Goal: Transaction & Acquisition: Purchase product/service

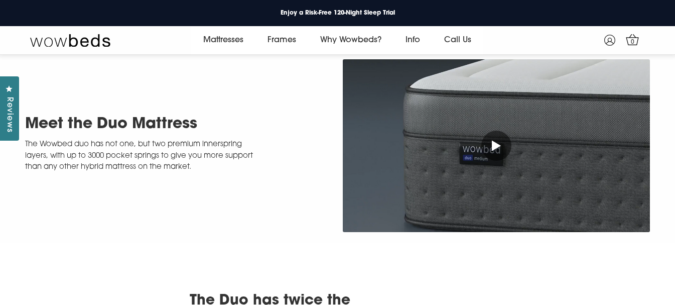
scroll to position [253, 0]
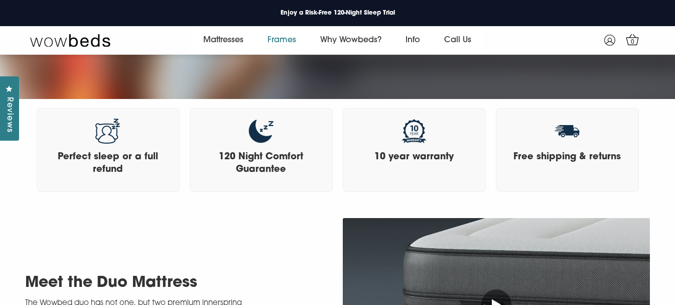
click at [271, 33] on link "Frames" at bounding box center [281, 40] width 53 height 28
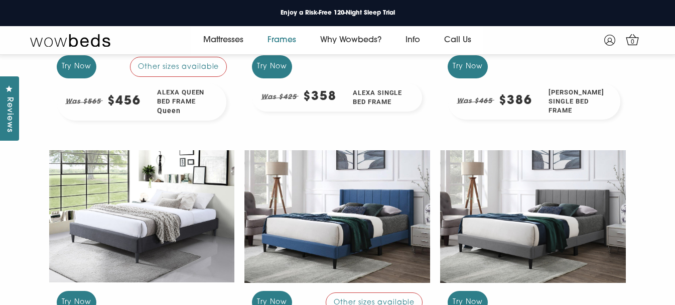
scroll to position [389, 0]
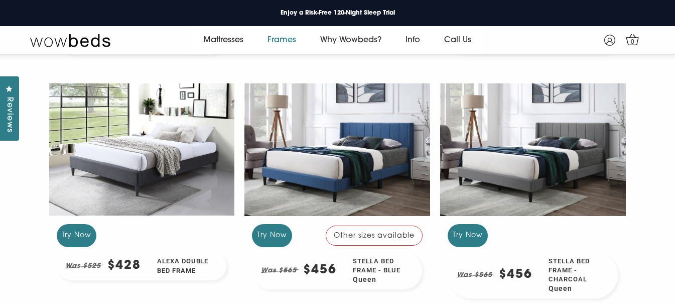
click at [376, 185] on div at bounding box center [337, 149] width 186 height 139
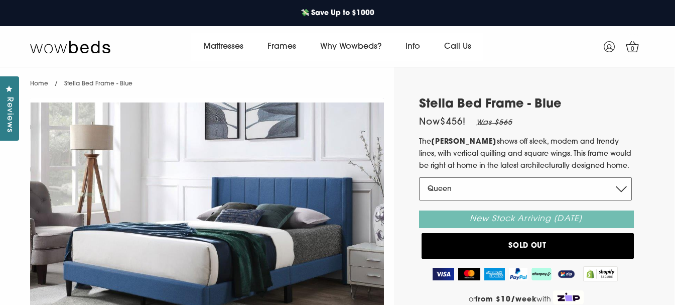
click at [532, 183] on select "Queen Double King" at bounding box center [525, 188] width 213 height 23
click at [419, 177] on select "Queen Double King" at bounding box center [525, 188] width 213 height 23
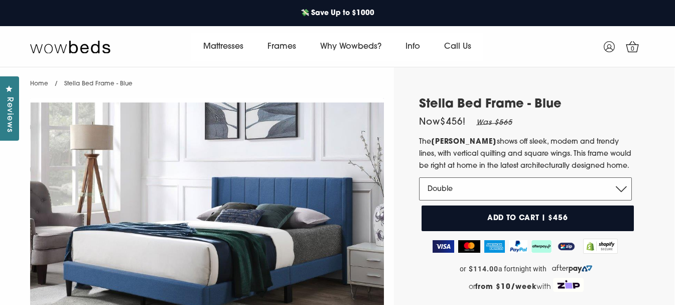
click at [461, 192] on select "Queen Double King" at bounding box center [525, 188] width 213 height 23
click at [419, 177] on select "Queen Double King" at bounding box center [525, 188] width 213 height 23
click at [472, 200] on select "Queen Double King" at bounding box center [525, 188] width 213 height 23
select select "Queen"
click at [419, 177] on select "Queen Double King" at bounding box center [525, 188] width 213 height 23
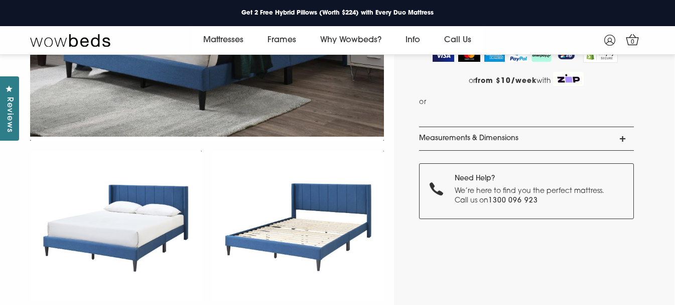
scroll to position [130, 0]
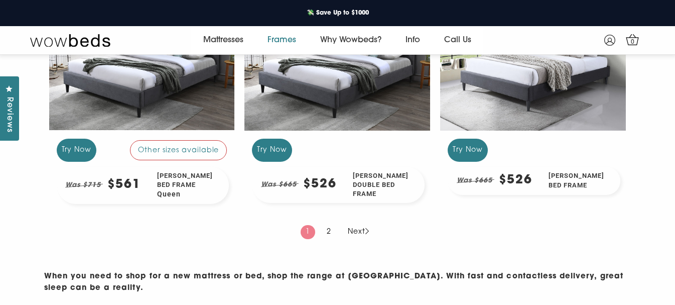
scroll to position [984, 0]
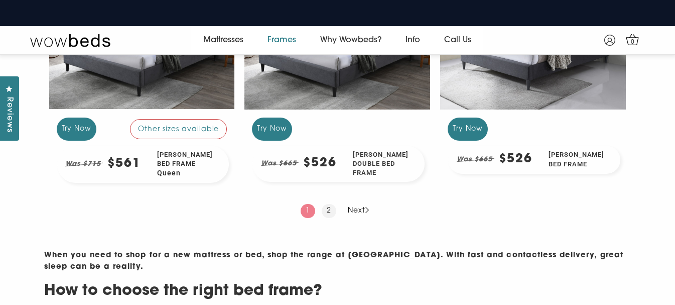
click at [325, 216] on link "2" at bounding box center [329, 211] width 15 height 14
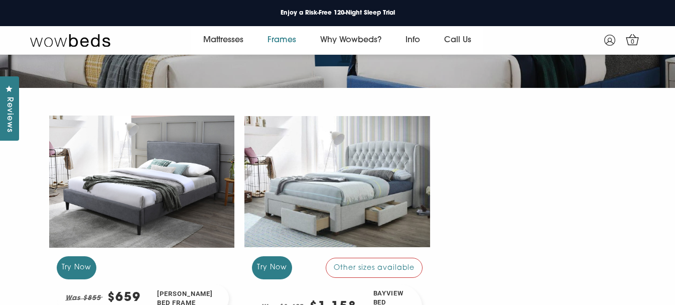
scroll to position [255, 0]
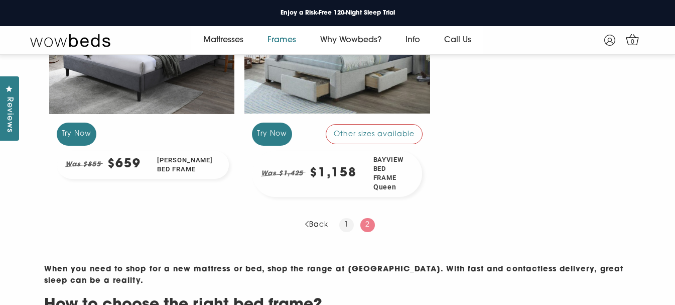
click at [345, 226] on link "1" at bounding box center [346, 225] width 15 height 14
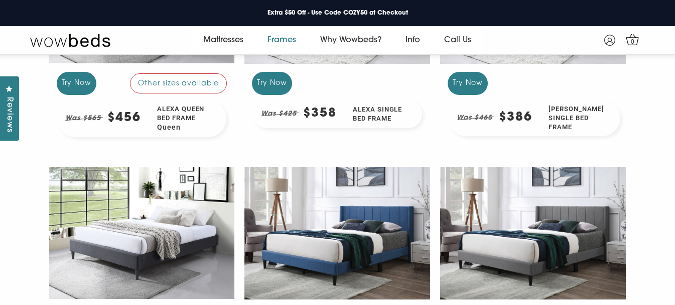
scroll to position [401, 0]
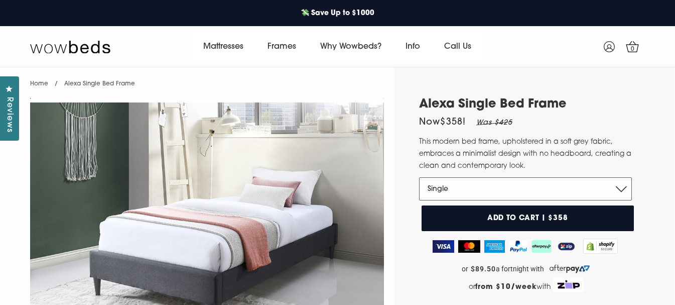
click at [453, 192] on select "Single" at bounding box center [525, 188] width 213 height 23
drag, startPoint x: 455, startPoint y: 186, endPoint x: 460, endPoint y: 167, distance: 19.7
click at [455, 186] on select "Single" at bounding box center [525, 188] width 213 height 23
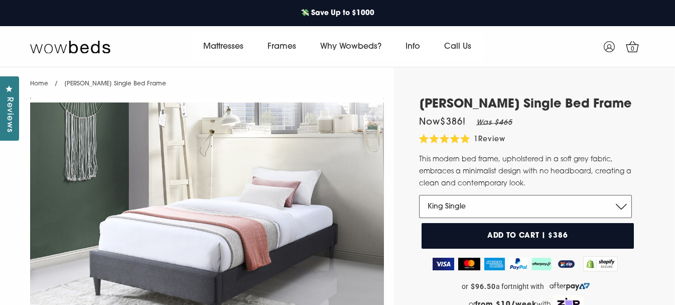
click at [474, 211] on select "King Single" at bounding box center [525, 206] width 213 height 23
click at [419, 195] on select "King Single" at bounding box center [525, 206] width 213 height 23
